Goal: Information Seeking & Learning: Understand process/instructions

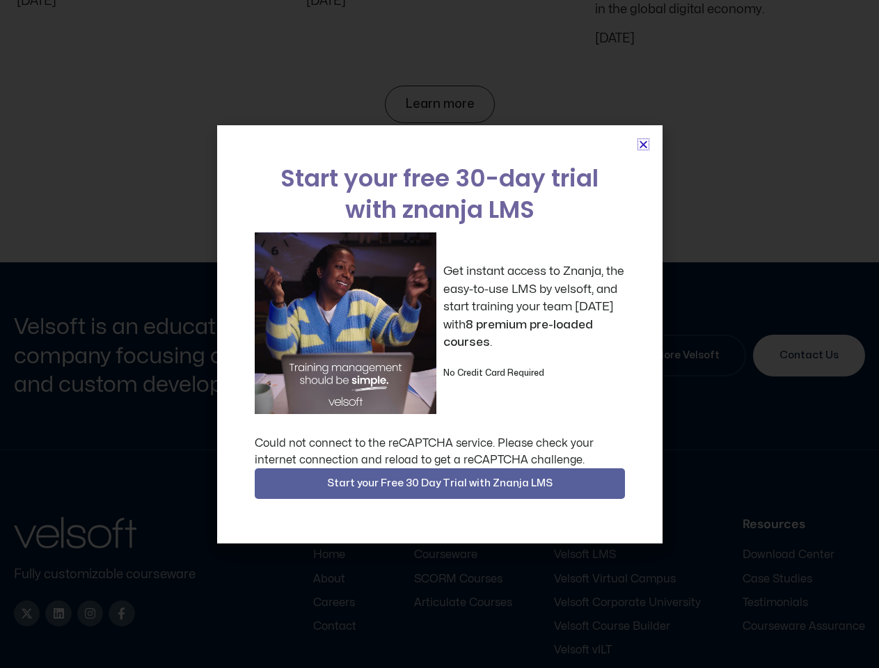
scroll to position [5967, 0]
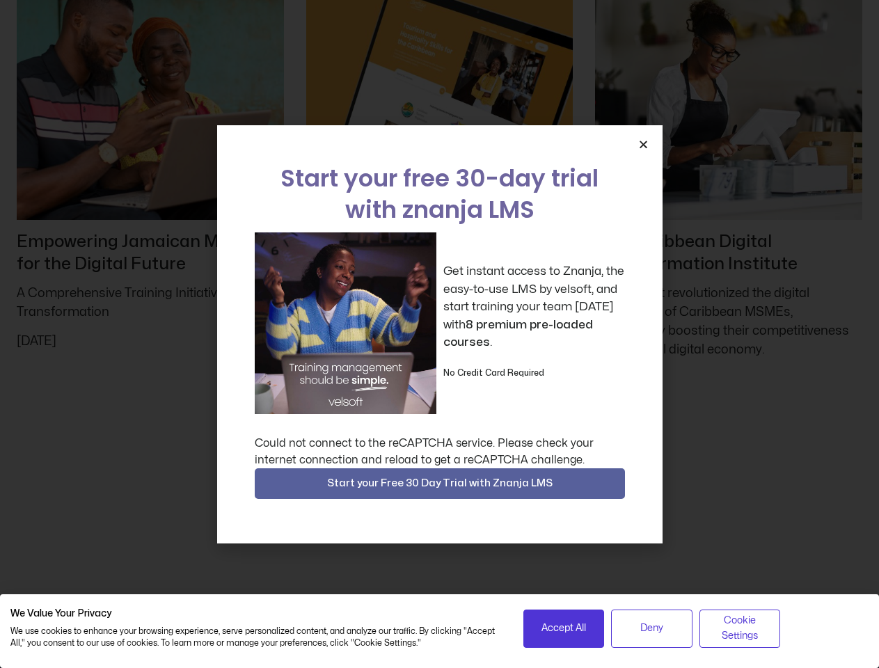
click at [439, 334] on div "Get instant access to Znanja, the easy-to-use LMS by velsoft, and start trainin…" at bounding box center [440, 323] width 370 height 182
click at [643, 144] on icon "Close" at bounding box center [643, 144] width 10 height 10
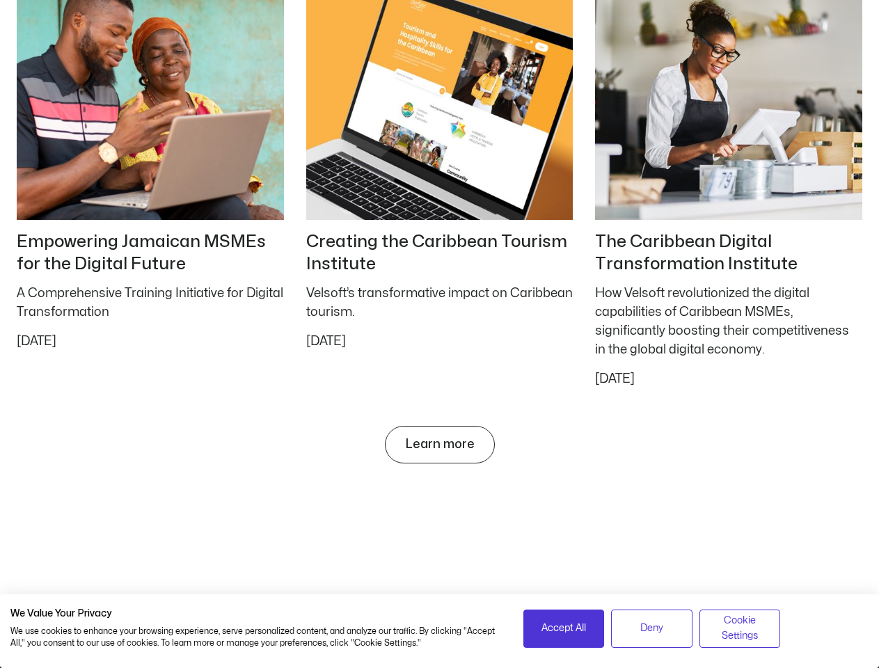
click at [563, 628] on span "Accept All" at bounding box center [563, 628] width 45 height 15
